Goal: Find specific page/section: Find specific page/section

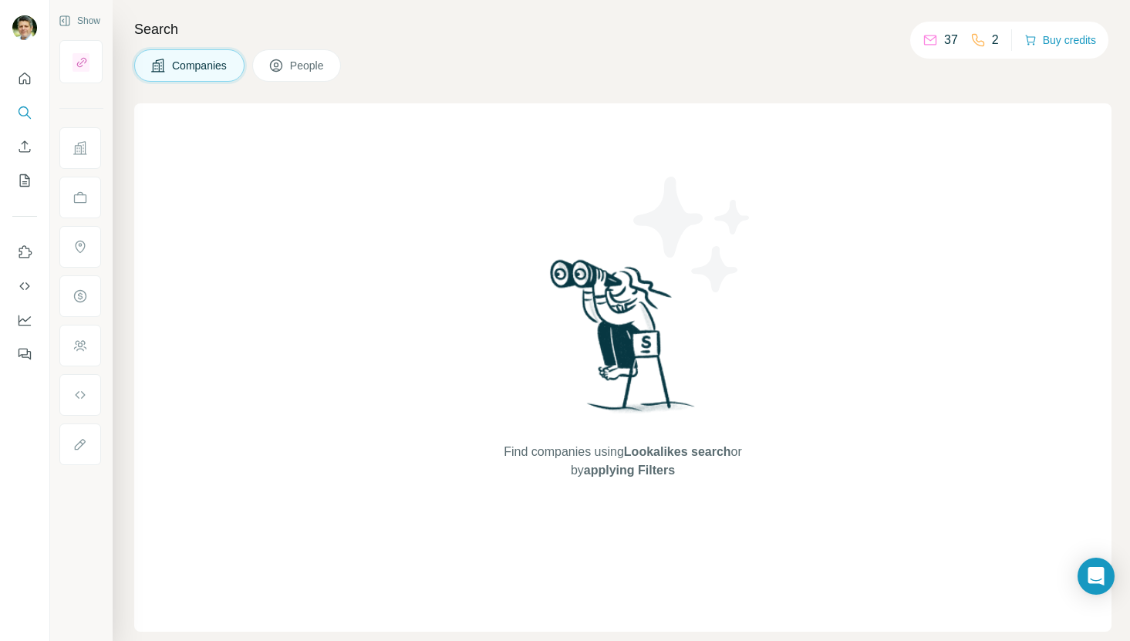
click at [457, 78] on div "Companies People" at bounding box center [622, 65] width 977 height 32
click at [946, 39] on p "37" at bounding box center [951, 40] width 14 height 19
click at [983, 39] on div "2" at bounding box center [984, 40] width 29 height 19
click at [315, 68] on span "People" at bounding box center [307, 65] width 35 height 15
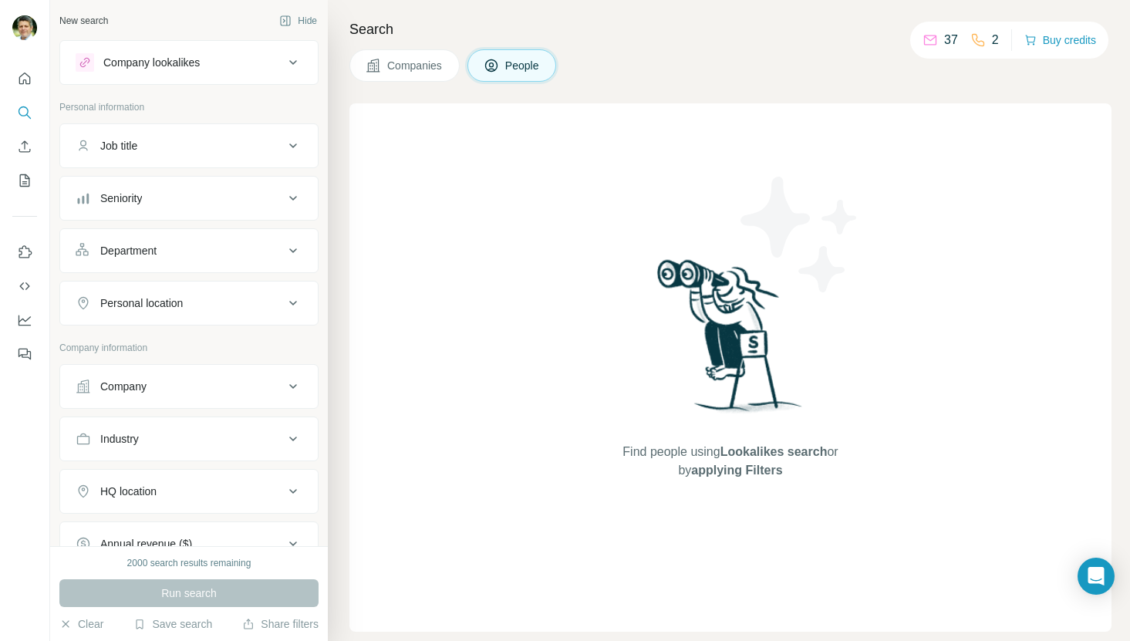
click at [315, 68] on div "New search Hide Company lookalikes Personal information Job title Seniority Dep…" at bounding box center [189, 273] width 278 height 546
click at [923, 41] on icon at bounding box center [930, 39] width 15 height 15
click at [681, 67] on div "Companies People" at bounding box center [730, 65] width 762 height 32
click at [19, 113] on icon "Search" at bounding box center [24, 112] width 15 height 15
click at [23, 248] on icon "Use Surfe on LinkedIn" at bounding box center [24, 252] width 15 height 15
